Goal: Find contact information: Find contact information

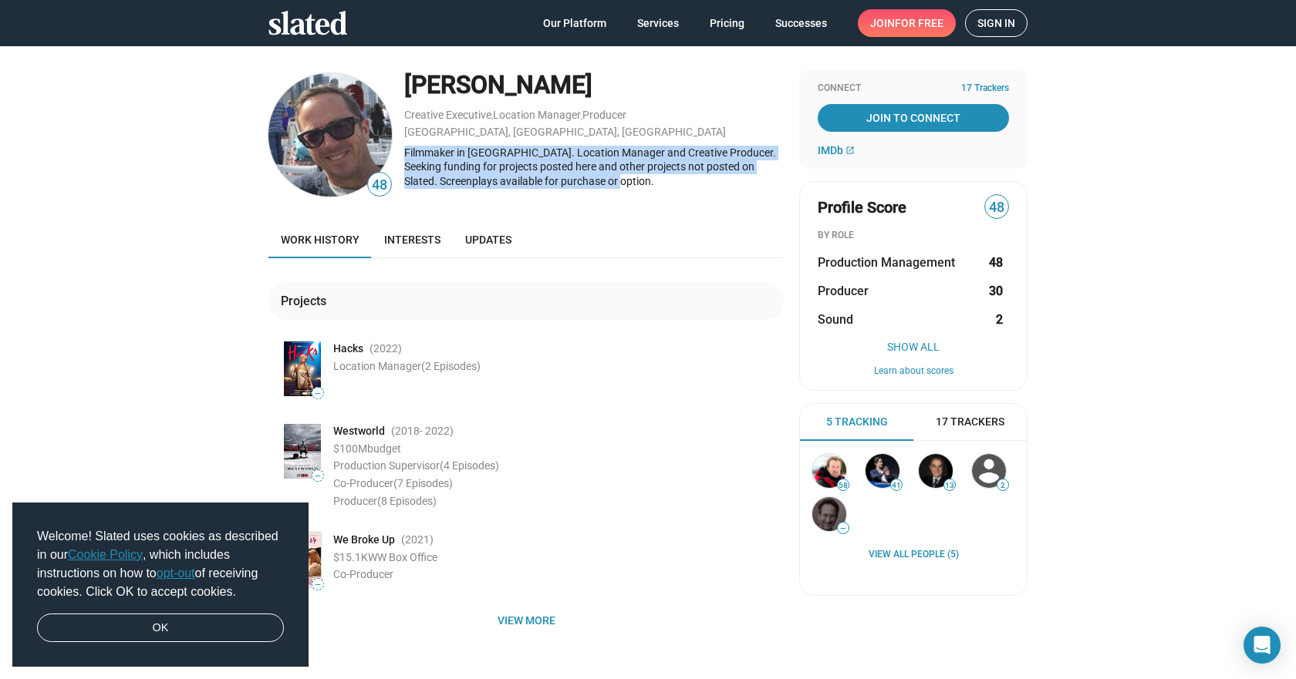
drag, startPoint x: 612, startPoint y: 194, endPoint x: 396, endPoint y: 152, distance: 220.1
click at [396, 152] on div "48 [PERSON_NAME] Creative Executive , Location Manager , Producer [GEOGRAPHIC_D…" at bounding box center [525, 135] width 515 height 130
click at [377, 132] on img at bounding box center [329, 134] width 123 height 123
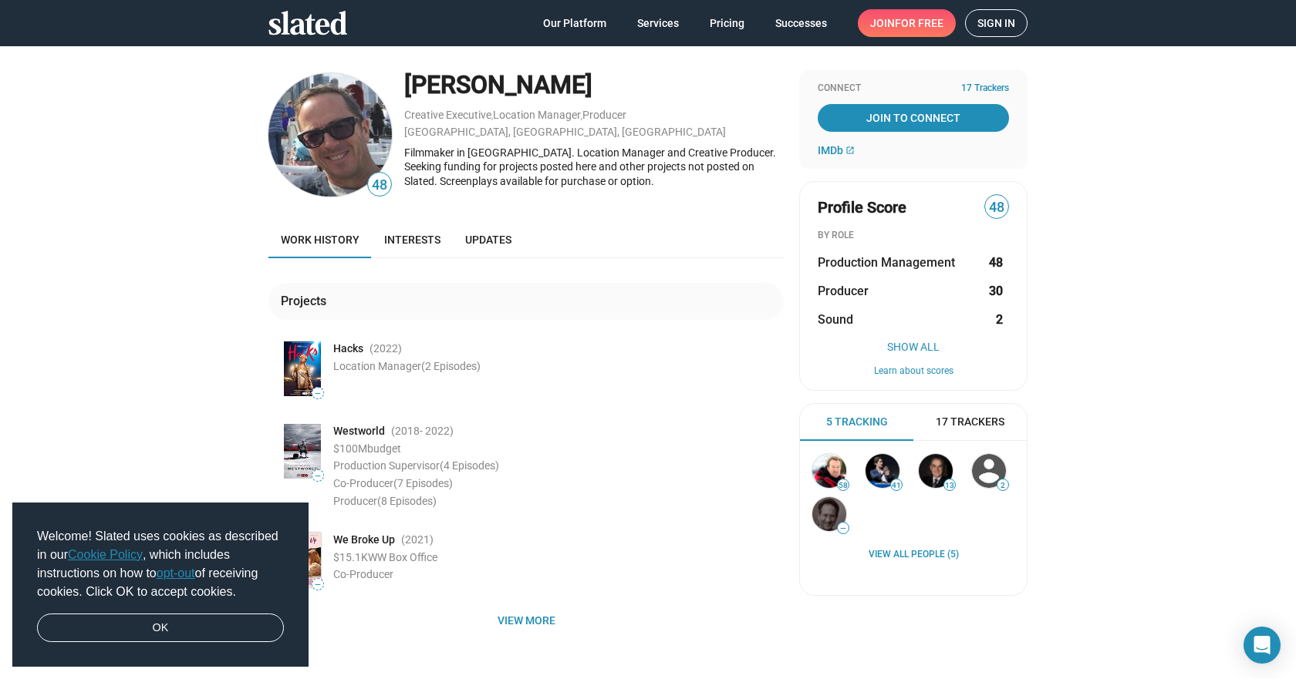
click at [431, 83] on div "[PERSON_NAME]" at bounding box center [593, 85] width 379 height 33
copy div "[PERSON_NAME]"
